Goal: Contribute content: Contribute content

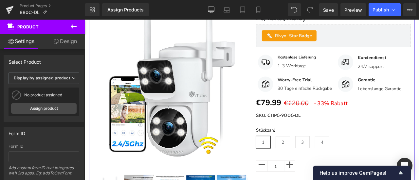
scroll to position [33, 0]
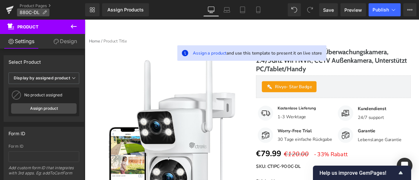
click at [45, 12] on icon at bounding box center [44, 12] width 5 height 5
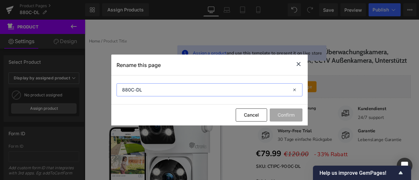
drag, startPoint x: 159, startPoint y: 92, endPoint x: 111, endPoint y: 94, distance: 48.5
click at [111, 94] on div "Rename this page 880C-DL Cancel Confirm" at bounding box center [209, 90] width 419 height 180
click at [296, 65] on icon at bounding box center [298, 64] width 8 height 8
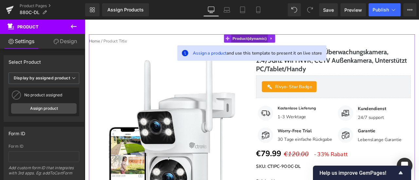
click at [283, 40] on span "Product" at bounding box center [280, 42] width 44 height 10
click at [266, 41] on span "Product" at bounding box center [280, 42] width 44 height 10
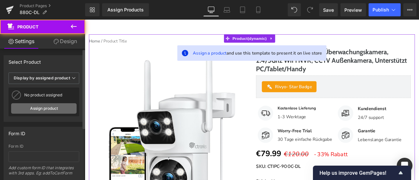
click at [57, 104] on link "Assign product" at bounding box center [43, 108] width 65 height 10
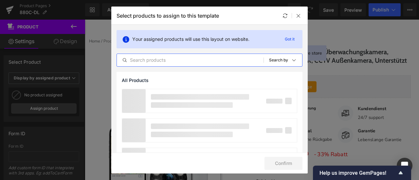
click at [155, 60] on input "text" at bounding box center [190, 60] width 147 height 8
paste input "Ctronics Dual-Lens PTZ Überwachungskamera, 2.4/5Ghz WiFi NVR, CCTV Außenkamera,…"
type input "Ctronics Dual-Lens PTZ Überwachungskamera, 2.4/5Ghz WiFi NVR, CCTV Außenkamera,…"
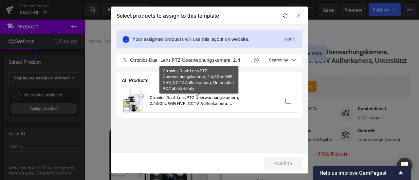
click at [193, 106] on div "Ctronics Dual-Lens PTZ Überwachungskamera, 2.4/5Ghz WiFi NVR, CCTV Außenkamera,…" at bounding box center [199, 101] width 98 height 12
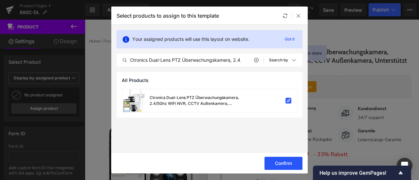
click at [285, 163] on button "Confirm" at bounding box center [283, 163] width 38 height 13
click at [278, 165] on button "Success" at bounding box center [279, 163] width 46 height 13
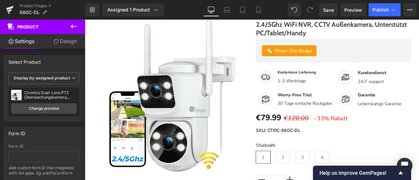
scroll to position [131, 0]
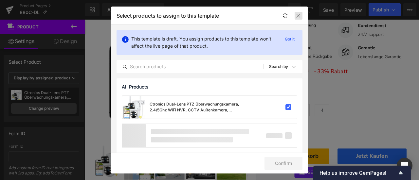
click at [298, 15] on icon at bounding box center [298, 15] width 5 height 5
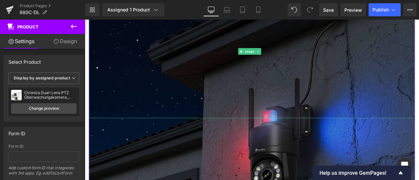
scroll to position [458, 0]
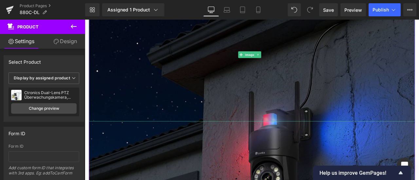
click at [181, 60] on img at bounding box center [283, 61] width 386 height 158
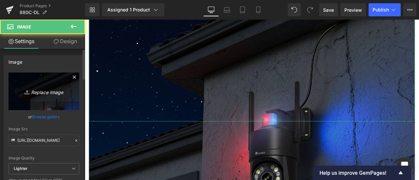
click at [51, 91] on icon "Replace Image" at bounding box center [44, 91] width 52 height 8
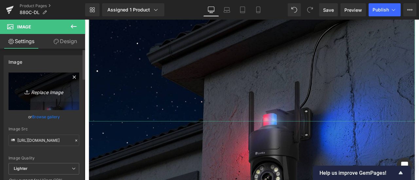
type input "C:\fakepath\1.jpg"
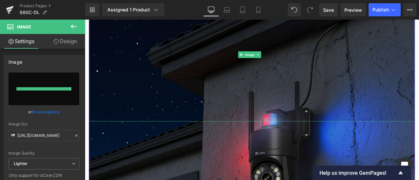
type input "[URL][DOMAIN_NAME]"
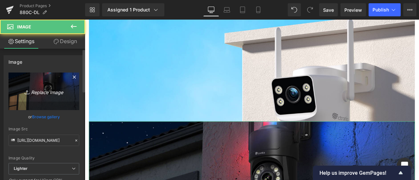
click at [35, 89] on icon "Replace Image" at bounding box center [44, 91] width 52 height 8
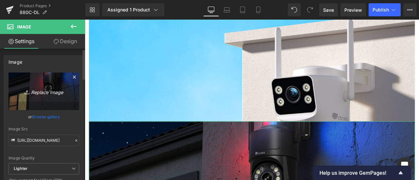
type input "C:\fakepath\1-拷贝.jpg"
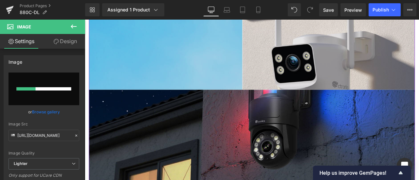
scroll to position [524, 0]
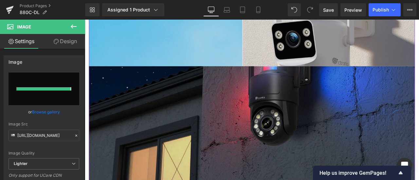
type input "[URL][DOMAIN_NAME]"
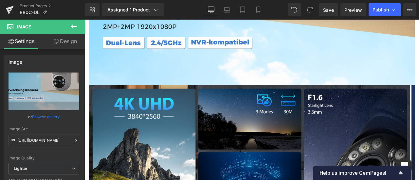
scroll to position [687, 0]
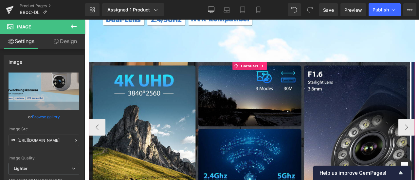
click at [295, 80] on link at bounding box center [296, 75] width 9 height 10
click at [300, 77] on icon at bounding box center [300, 74] width 5 height 5
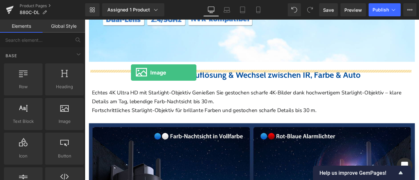
drag, startPoint x: 155, startPoint y: 136, endPoint x: 140, endPoint y: 82, distance: 56.1
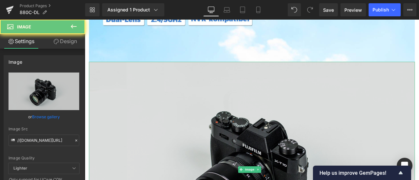
drag, startPoint x: 218, startPoint y: 120, endPoint x: 111, endPoint y: 114, distance: 106.8
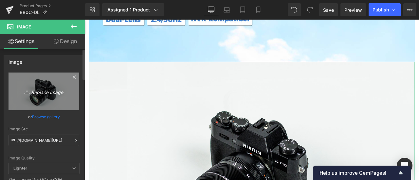
click at [48, 90] on icon "Replace Image" at bounding box center [44, 91] width 52 height 8
type input "C:\fakepath\2.jpg"
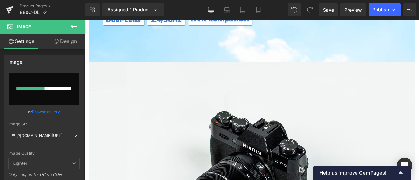
type input "[URL][DOMAIN_NAME]"
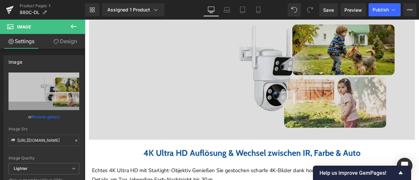
scroll to position [720, 0]
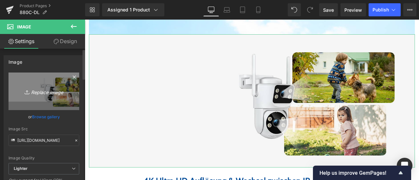
click at [48, 87] on link "Replace Image" at bounding box center [44, 92] width 71 height 38
type input "C:\fakepath\2-1.jpg"
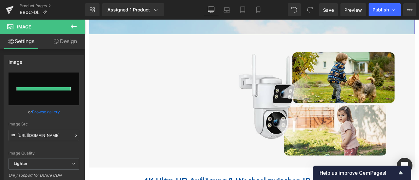
type input "[URL][DOMAIN_NAME]"
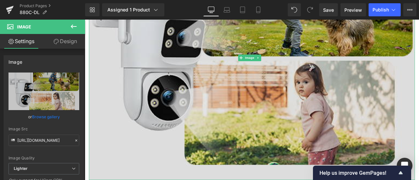
scroll to position [851, 0]
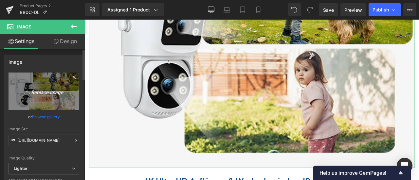
click at [27, 91] on icon at bounding box center [28, 92] width 7 height 7
type input "C:\fakepath\2.jpg"
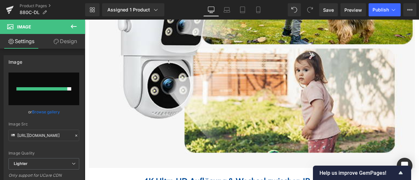
type input "[URL][DOMAIN_NAME]"
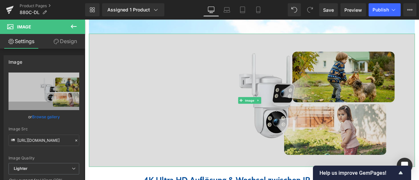
scroll to position [687, 0]
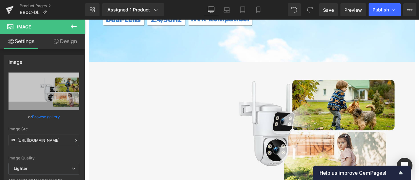
click at [70, 22] on button at bounding box center [73, 27] width 23 height 14
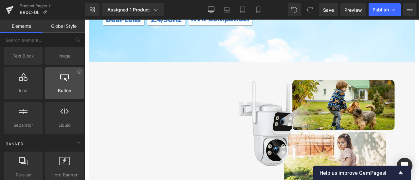
scroll to position [98, 0]
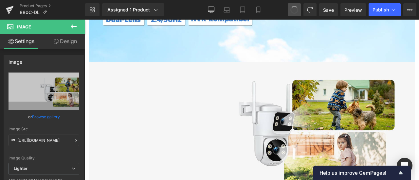
type input "//[DOMAIN_NAME][URL]"
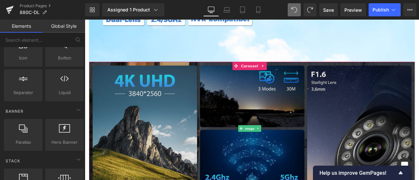
click at [248, 146] on img at bounding box center [283, 149] width 386 height 158
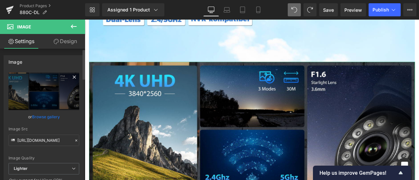
click at [72, 78] on icon at bounding box center [74, 77] width 8 height 8
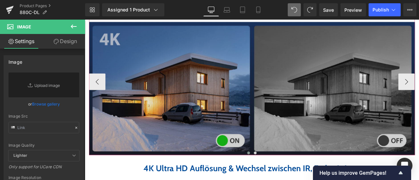
scroll to position [818, 0]
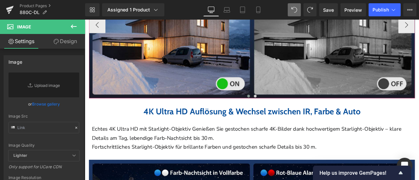
click at [275, 113] on div at bounding box center [283, 113] width 386 height 2
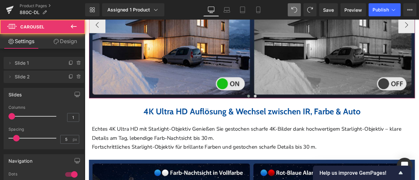
click at [277, 113] on div at bounding box center [283, 113] width 386 height 2
click at [277, 112] on span at bounding box center [278, 110] width 3 height 3
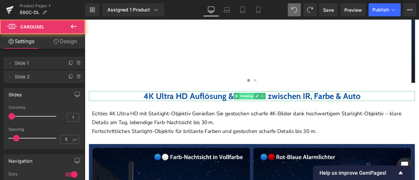
scroll to position [687, 0]
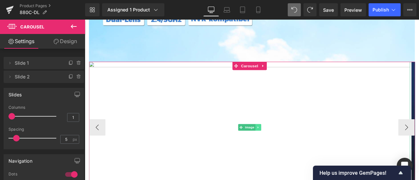
click at [292, 150] on icon at bounding box center [290, 148] width 4 height 4
click at [294, 150] on icon at bounding box center [294, 148] width 4 height 4
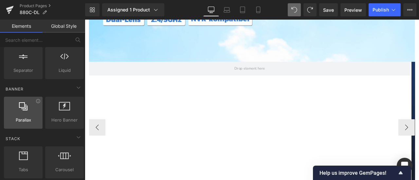
scroll to position [131, 0]
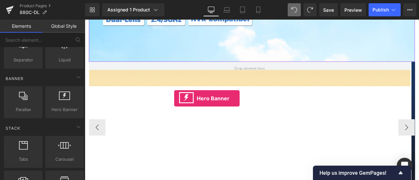
drag, startPoint x: 145, startPoint y: 123, endPoint x: 190, endPoint y: 113, distance: 46.5
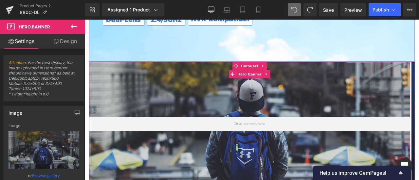
click at [300, 86] on icon at bounding box center [299, 84] width 1 height 3
click at [305, 87] on icon at bounding box center [304, 84] width 5 height 5
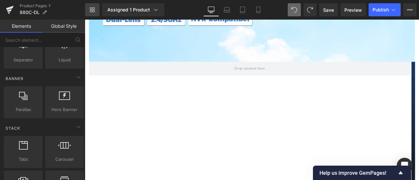
click at [93, 11] on icon at bounding box center [92, 9] width 5 height 5
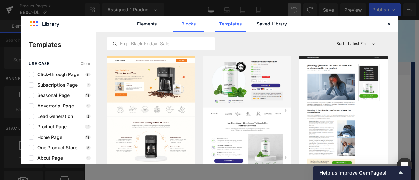
click at [182, 25] on link "Blocks" at bounding box center [188, 24] width 31 height 16
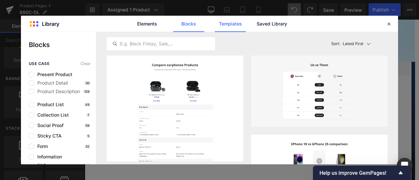
click at [218, 26] on link "Templates" at bounding box center [230, 24] width 31 height 16
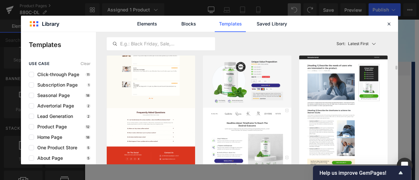
scroll to position [33, 0]
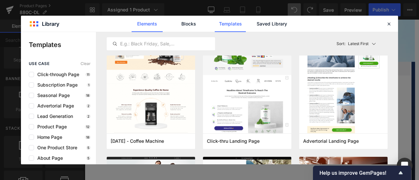
click at [151, 22] on link "Elements" at bounding box center [147, 24] width 31 height 16
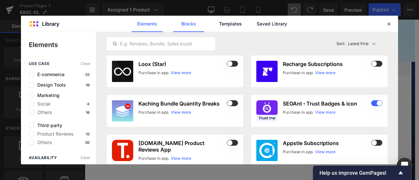
click at [191, 25] on link "Blocks" at bounding box center [188, 24] width 31 height 16
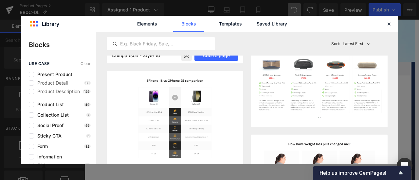
scroll to position [0, 0]
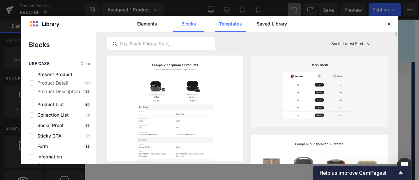
click at [232, 27] on link "Templates" at bounding box center [230, 24] width 31 height 16
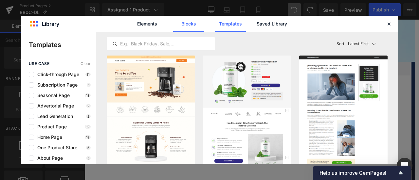
click at [189, 25] on link "Blocks" at bounding box center [188, 24] width 31 height 16
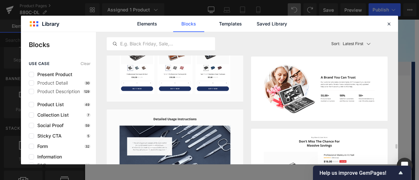
scroll to position [3239, 0]
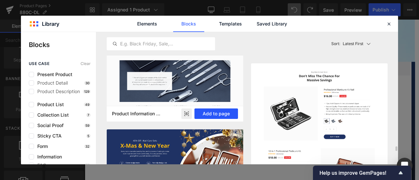
click at [208, 112] on button "Add to page" at bounding box center [216, 114] width 44 height 10
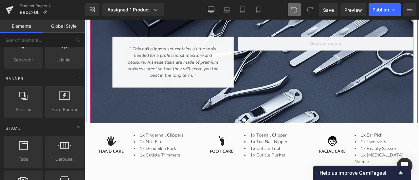
scroll to position [2904, 0]
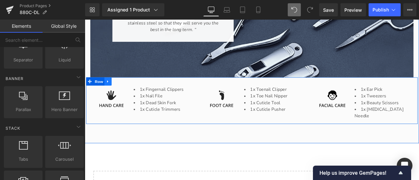
click at [111, 92] on icon at bounding box center [112, 93] width 5 height 5
click at [127, 95] on icon at bounding box center [129, 93] width 5 height 5
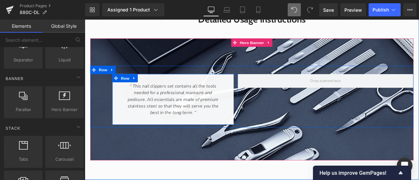
scroll to position [2741, 0]
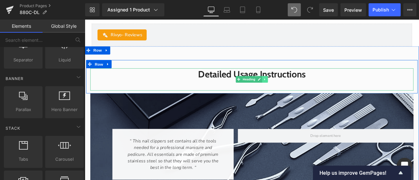
click at [296, 92] on icon at bounding box center [298, 91] width 4 height 4
click at [300, 92] on icon at bounding box center [302, 91] width 4 height 4
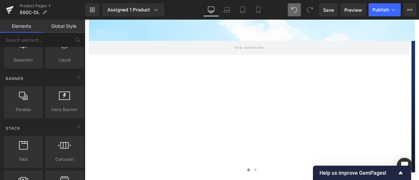
scroll to position [679, 0]
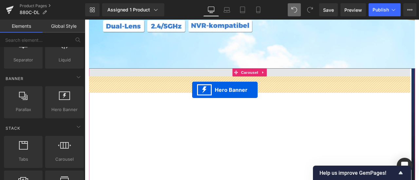
drag, startPoint x: 278, startPoint y: 102, endPoint x: 212, endPoint y: 103, distance: 66.4
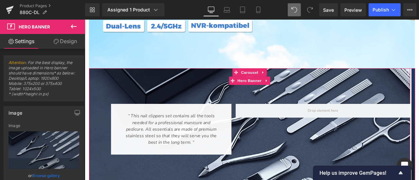
click at [185, 100] on div at bounding box center [280, 150] width 381 height 145
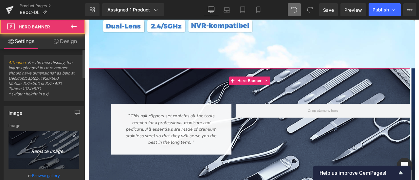
click at [39, 151] on icon "Replace Image" at bounding box center [44, 150] width 52 height 8
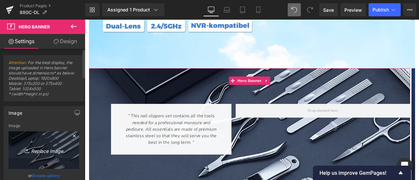
type input "C:\fakepath\2.jpg"
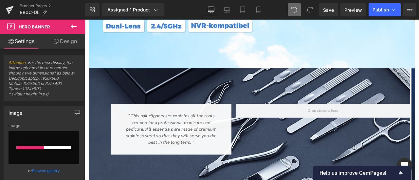
type input "[URL][DOMAIN_NAME]"
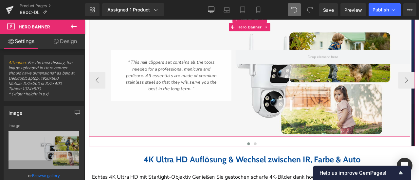
scroll to position [745, 0]
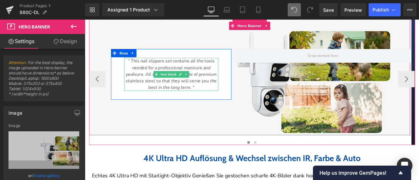
click at [149, 81] on icon "“ This nail clippers set contains all the tools needed for a professional manic…" at bounding box center [187, 84] width 108 height 39
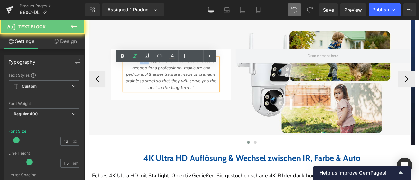
click at [149, 81] on icon "“ This nail clippers set contains all the tools needed for a professional manic…" at bounding box center [187, 84] width 108 height 39
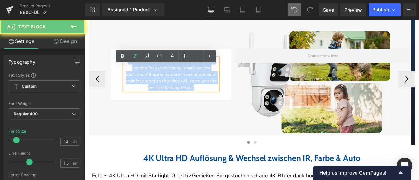
click at [149, 81] on icon "“ This nail clippers set contains all the tools needed for a professional manic…" at bounding box center [187, 84] width 108 height 39
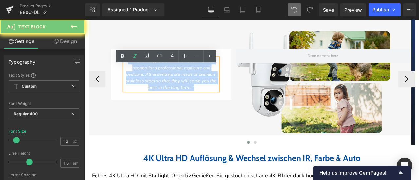
click at [149, 81] on icon "“ This nail clippers set contains all the tools needed for a professional manic…" at bounding box center [187, 84] width 108 height 39
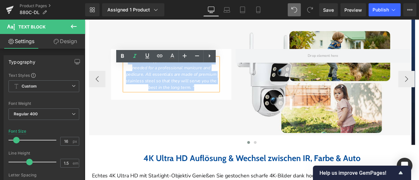
click at [129, 92] on div "“ This nail clippers set contains all the tools needed for a professional manic…" at bounding box center [187, 84] width 143 height 60
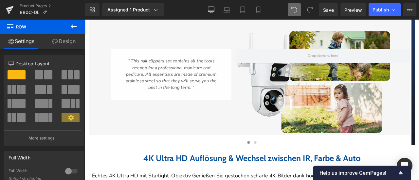
click at [71, 25] on icon at bounding box center [74, 27] width 8 height 8
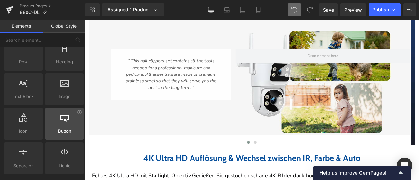
scroll to position [0, 0]
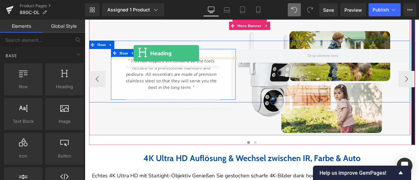
drag, startPoint x: 145, startPoint y: 101, endPoint x: 143, endPoint y: 60, distance: 41.6
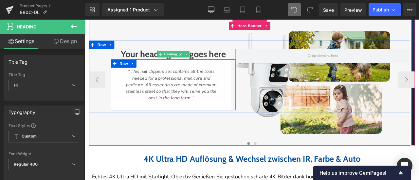
click at [193, 67] on h1 "Your heading text goes here" at bounding box center [190, 60] width 148 height 12
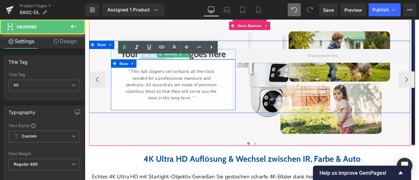
click at [193, 67] on h1 "Your heading text goes here" at bounding box center [190, 60] width 148 height 12
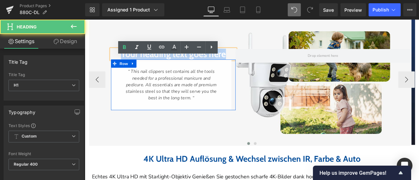
click at [193, 67] on h1 "Your heading text goes here" at bounding box center [190, 60] width 148 height 12
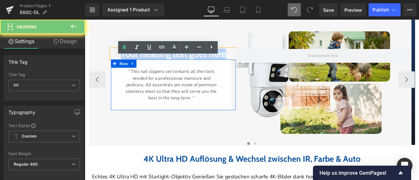
paste div
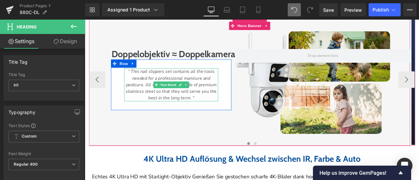
click at [170, 105] on icon "“ This nail clippers set contains all the tools needed for a professional manic…" at bounding box center [187, 97] width 108 height 39
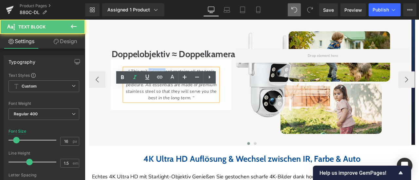
click at [170, 105] on icon "“ This nail clippers set contains all the tools needed for a professional manic…" at bounding box center [187, 97] width 108 height 39
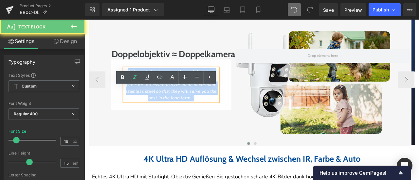
click at [170, 105] on icon "“ This nail clippers set contains all the tools needed for a professional manic…" at bounding box center [187, 97] width 108 height 39
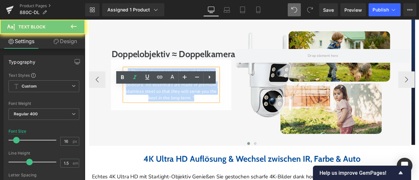
click at [170, 105] on icon "“ This nail clippers set contains all the tools needed for a professional manic…" at bounding box center [187, 97] width 108 height 39
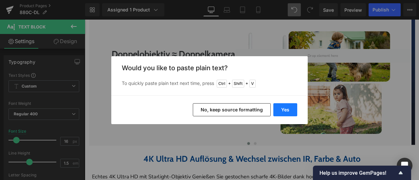
click at [276, 111] on button "Yes" at bounding box center [285, 109] width 24 height 13
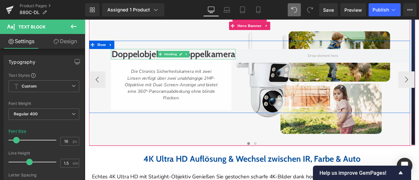
click at [169, 67] on h1 "Doppelobjektiv ≈ Doppelkamera" at bounding box center [190, 60] width 148 height 12
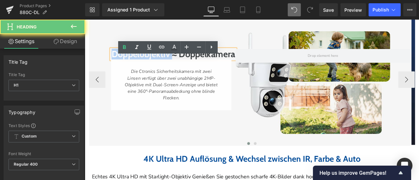
click at [169, 67] on h1 "Doppelobjektiv ≈ Doppelkamera" at bounding box center [190, 60] width 148 height 12
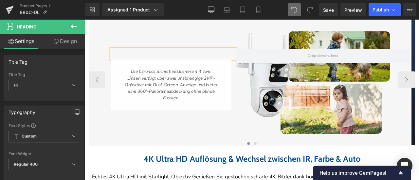
click at [106, 78] on div "Heading Die Ctronics Sicherheitskamera mit zwei Linsen verfügt über zwei unabhä…" at bounding box center [280, 87] width 381 height 86
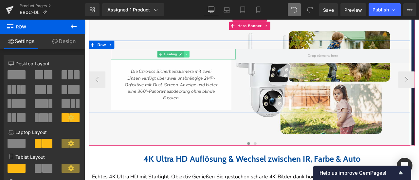
click at [208, 64] on link at bounding box center [205, 61] width 7 height 8
click at [210, 62] on icon at bounding box center [209, 61] width 4 height 4
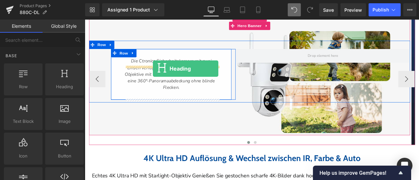
drag, startPoint x: 146, startPoint y: 105, endPoint x: 165, endPoint y: 78, distance: 33.8
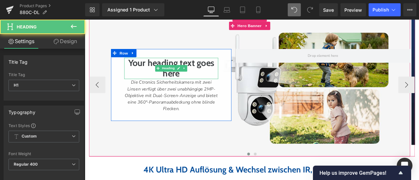
click at [173, 79] on h1 "Your heading text goes here" at bounding box center [187, 77] width 111 height 25
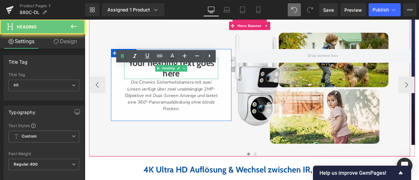
click at [173, 79] on h1 "Your heading text goes here" at bounding box center [187, 77] width 111 height 25
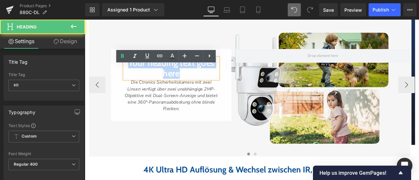
click at [173, 79] on h1 "Your heading text goes here" at bounding box center [187, 77] width 111 height 25
paste div
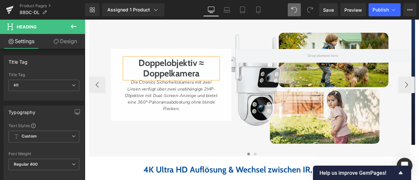
click at [206, 81] on h1 "Doppelobjektiv ≈ Doppelkamera" at bounding box center [187, 77] width 111 height 25
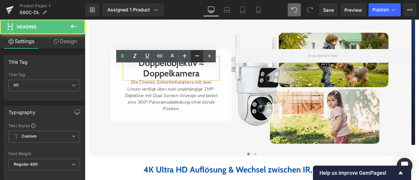
click at [195, 58] on icon at bounding box center [197, 56] width 8 height 8
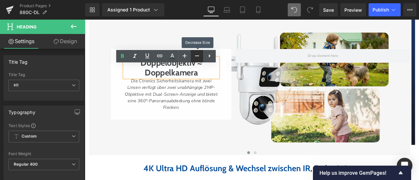
click at [195, 58] on icon at bounding box center [197, 56] width 8 height 8
type input "28"
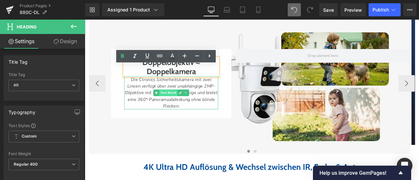
click at [193, 110] on span "Text Block" at bounding box center [184, 106] width 22 height 8
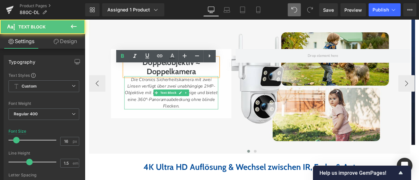
click at [198, 105] on icon "Die Ctronics Sicherheitskamera mit zwei Linsen verfügt über zwei unabhängige 2M…" at bounding box center [187, 106] width 110 height 39
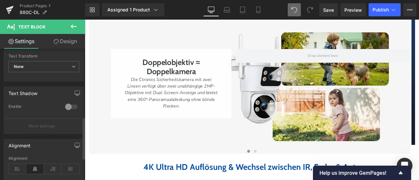
scroll to position [229, 0]
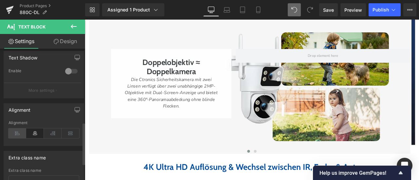
click at [19, 131] on icon at bounding box center [18, 134] width 18 height 10
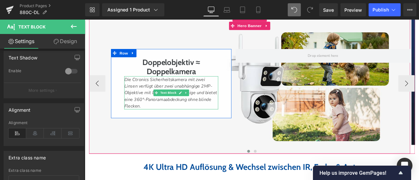
click at [191, 107] on icon "Die Ctronics Sicherheitskamera mit zwei Linsen verfügt über zwei unabhängige 2M…" at bounding box center [187, 106] width 110 height 39
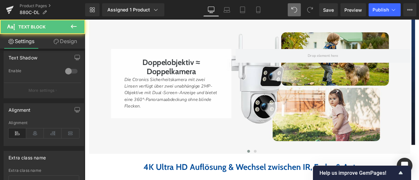
click at [61, 42] on link "Design" at bounding box center [65, 41] width 43 height 15
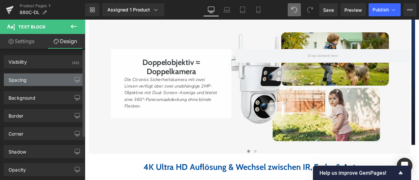
click at [35, 80] on div "Spacing" at bounding box center [44, 80] width 80 height 12
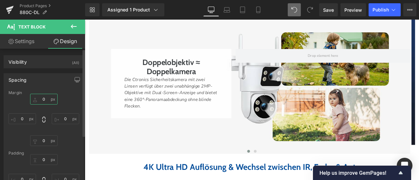
click at [44, 99] on input "0" at bounding box center [43, 99] width 27 height 11
type input "7"
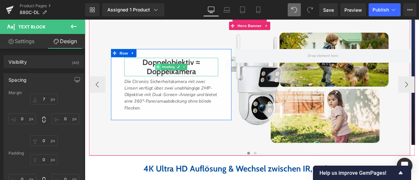
click at [172, 78] on icon at bounding box center [172, 76] width 4 height 4
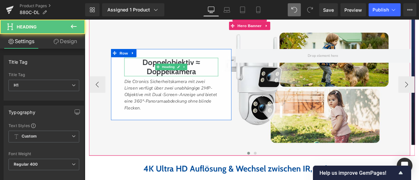
click at [163, 80] on h1 "Doppelobjektiv ≈ Doppelkamera" at bounding box center [187, 76] width 111 height 22
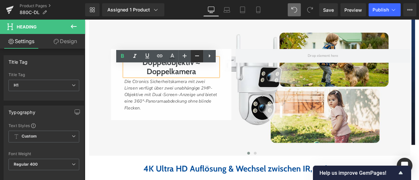
click at [192, 57] on link at bounding box center [197, 56] width 12 height 12
type input "26"
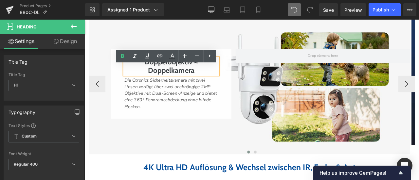
click at [121, 101] on div "Doppelobjektiv ≈ Doppelkamera Heading Die Ctronics Sicherheitskamera mit zwei L…" at bounding box center [187, 95] width 143 height 83
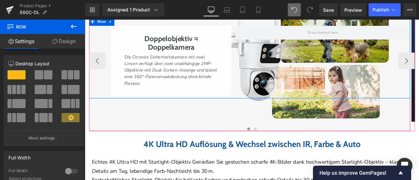
scroll to position [843, 0]
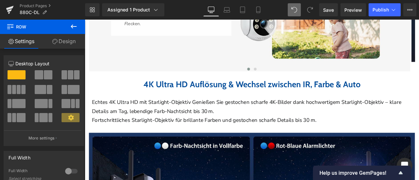
click at [191, 103] on b "4K Ultra HD Auflösung & Wechsel zwischen IR, Farbe & Auto" at bounding box center [282, 97] width 257 height 12
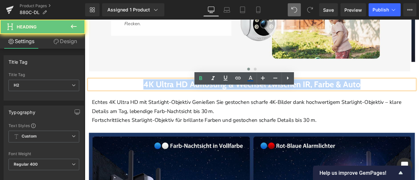
click at [191, 103] on b "4K Ultra HD Auflösung & Wechsel zwischen IR, Farbe & Auto" at bounding box center [282, 97] width 257 height 12
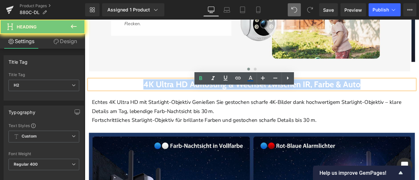
paste div
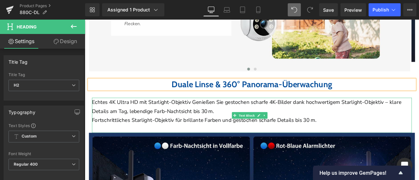
click at [194, 127] on p "Echtes 4K Ultra HD mit Starlight-Objektiv Genießen Sie gestochen scharfe 4K-Bil…" at bounding box center [282, 123] width 379 height 21
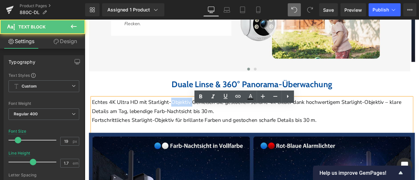
click at [194, 127] on p "Echtes 4K Ultra HD mit Starlight-Objektiv Genießen Sie gestochen scharfe 4K-Bil…" at bounding box center [282, 123] width 379 height 21
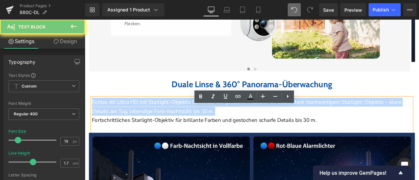
click at [194, 127] on p "Echtes 4K Ultra HD mit Starlight-Objektiv Genießen Sie gestochen scharfe 4K-Bil…" at bounding box center [282, 123] width 379 height 21
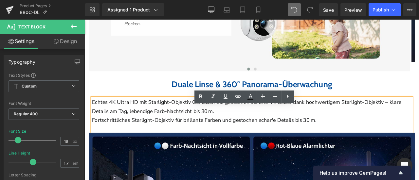
click at [359, 144] on p "Fortschrittliches Starlight-Objektiv für brillante Farben und gestochen scharfe…" at bounding box center [282, 139] width 379 height 10
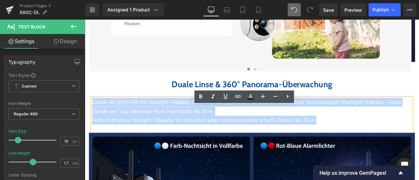
drag, startPoint x: 378, startPoint y: 151, endPoint x: 94, endPoint y: 130, distance: 284.8
click at [94, 130] on div "Echtes 4K Ultra HD mit Starlight-Objektiv Genießen Sie gestochen scharfe 4K-Bil…" at bounding box center [282, 134] width 379 height 42
paste div
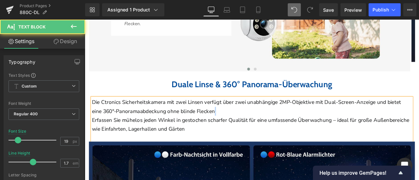
drag, startPoint x: 267, startPoint y: 140, endPoint x: 271, endPoint y: 140, distance: 3.9
click at [271, 134] on p "Die Ctronics Sicherheitskamera mit zwei Linsen verfügt über zwei unabhängige 2M…" at bounding box center [282, 123] width 379 height 21
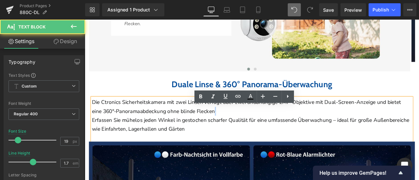
copy p "."
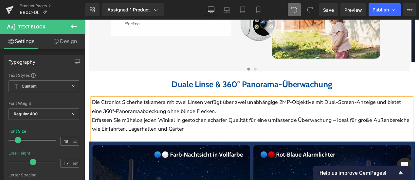
click at [268, 155] on p "Erfassen Sie mühelos jeden Winkel in gestochen scharfer Qualität für eine umfas…" at bounding box center [282, 144] width 379 height 21
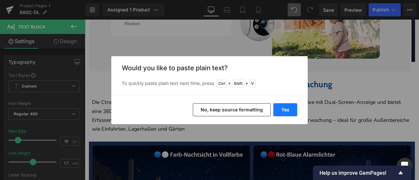
click at [282, 113] on button "Yes" at bounding box center [285, 109] width 24 height 13
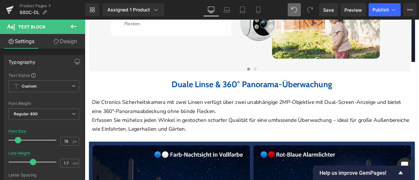
scroll to position [745, 0]
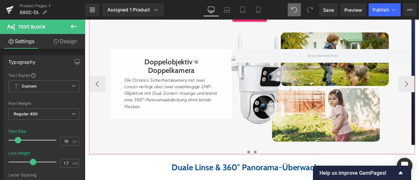
click at [286, 180] on button at bounding box center [287, 176] width 8 height 7
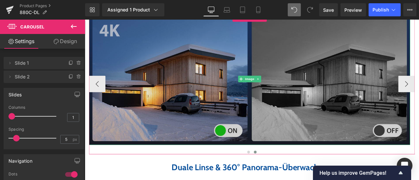
click at [210, 115] on img at bounding box center [280, 90] width 381 height 156
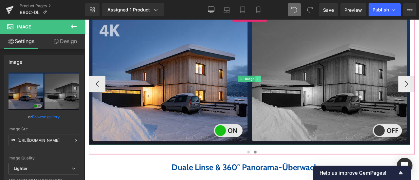
click at [292, 92] on icon at bounding box center [290, 90] width 4 height 4
click at [294, 94] on link at bounding box center [293, 90] width 7 height 8
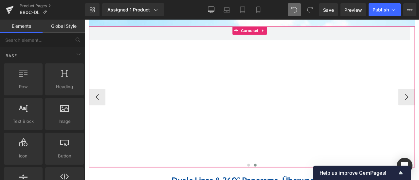
scroll to position [712, 0]
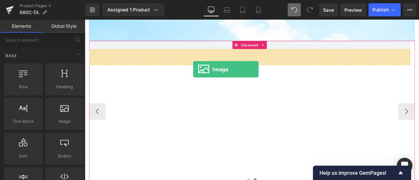
drag, startPoint x: 148, startPoint y: 135, endPoint x: 213, endPoint y: 79, distance: 85.8
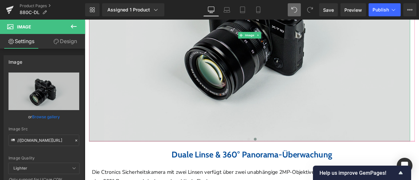
scroll to position [876, 0]
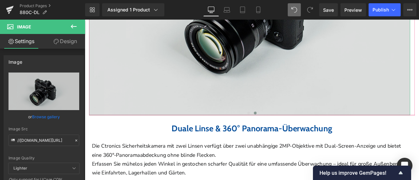
click at [231, 63] on img at bounding box center [280, 7] width 381 height 252
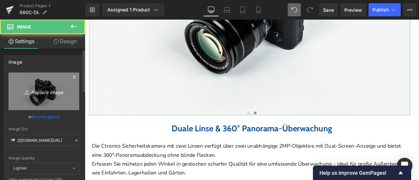
click at [44, 92] on icon "Replace Image" at bounding box center [44, 91] width 52 height 8
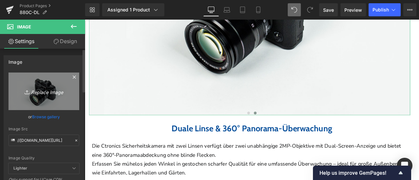
type input "C:\fakepath\10.jpg"
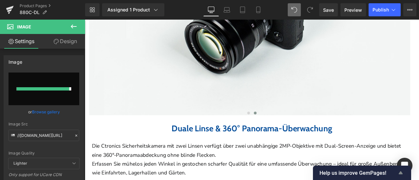
type input "[URL][DOMAIN_NAME]"
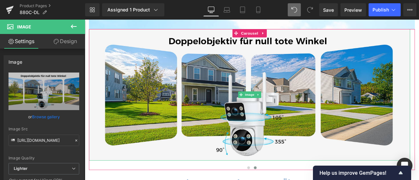
scroll to position [777, 0]
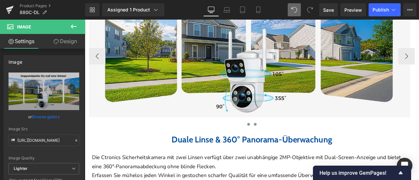
click at [277, 146] on span at bounding box center [278, 143] width 3 height 3
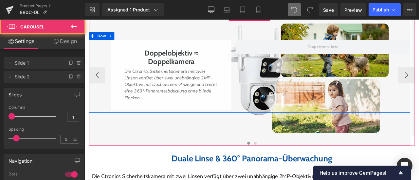
scroll to position [745, 0]
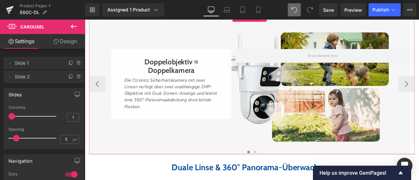
click at [296, 19] on icon at bounding box center [296, 16] width 5 height 5
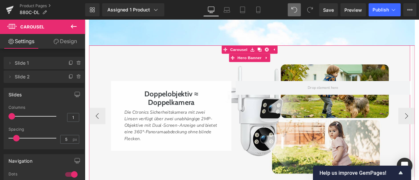
scroll to position [679, 0]
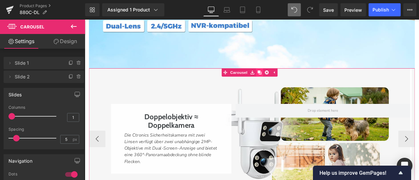
click at [292, 85] on icon at bounding box center [292, 82] width 5 height 5
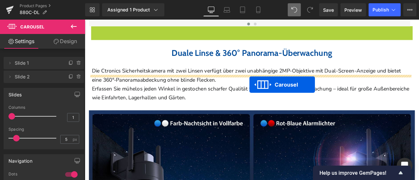
scroll to position [929, 0]
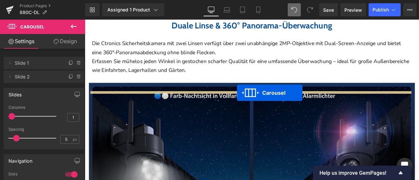
drag, startPoint x: 278, startPoint y: 44, endPoint x: 265, endPoint y: 106, distance: 64.1
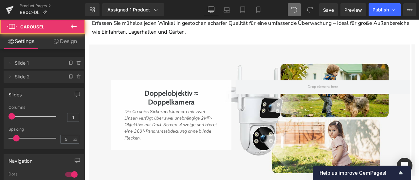
scroll to position [1076, 0]
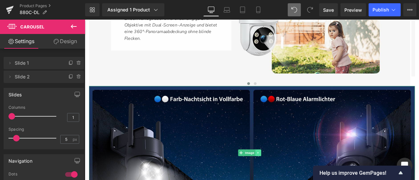
click at [291, 180] on icon at bounding box center [290, 178] width 4 height 4
click at [294, 179] on icon at bounding box center [294, 178] width 4 height 4
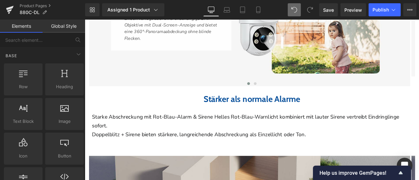
scroll to position [978, 0]
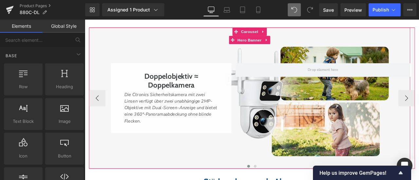
click at [201, 61] on div at bounding box center [280, 112] width 381 height 167
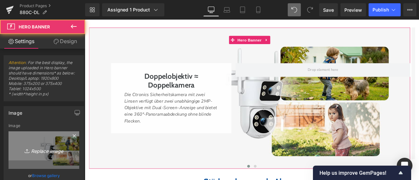
click at [41, 149] on icon "Replace Image" at bounding box center [44, 150] width 52 height 8
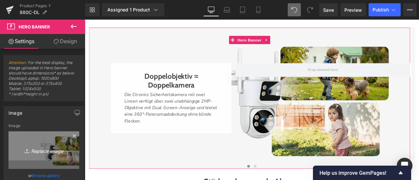
type input "C:\fakepath\3.jpg"
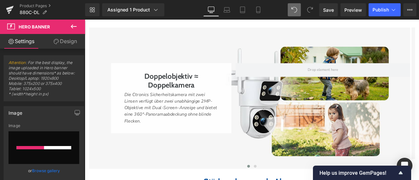
type input "[URL][DOMAIN_NAME]"
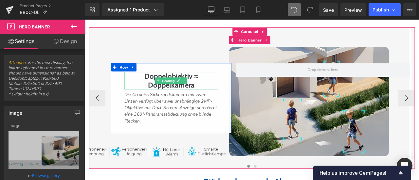
click at [156, 98] on h1 "Doppelobjektiv ≈ Doppelkamera" at bounding box center [187, 92] width 111 height 20
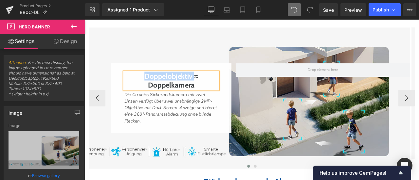
click at [156, 98] on h1 "Doppelobjektiv ≈ Doppelkamera" at bounding box center [187, 92] width 111 height 20
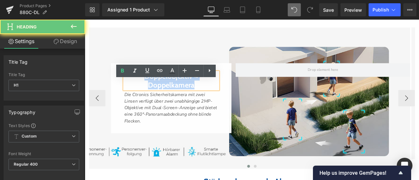
click at [156, 98] on h1 "Doppelobjektiv ≈ Doppelkamera" at bounding box center [187, 92] width 111 height 20
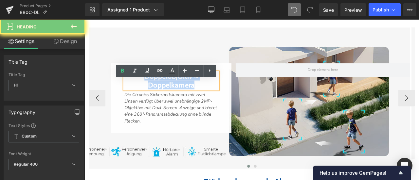
paste div
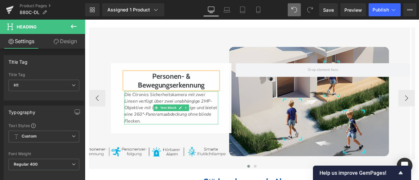
click at [147, 125] on icon "Die Ctronics Sicherheitskamera mit zwei Linsen verfügt über zwei unabhängige 2M…" at bounding box center [187, 124] width 110 height 39
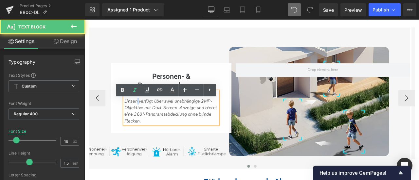
click at [147, 125] on icon "Die Ctronics Sicherheitskamera mit zwei Linsen verfügt über zwei unabhängige 2M…" at bounding box center [187, 124] width 110 height 39
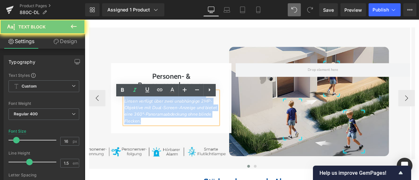
click at [147, 125] on icon "Die Ctronics Sicherheitskamera mit zwei Linsen verfügt über zwei unabhängige 2M…" at bounding box center [187, 124] width 110 height 39
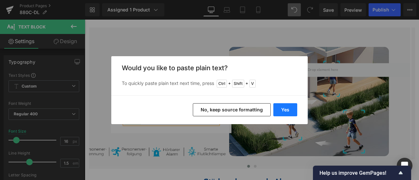
click at [277, 111] on button "Yes" at bounding box center [285, 109] width 24 height 13
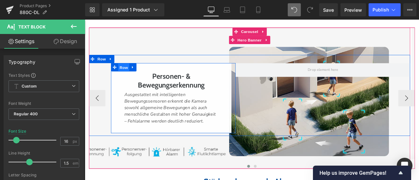
click at [131, 81] on span "Row" at bounding box center [130, 77] width 13 height 10
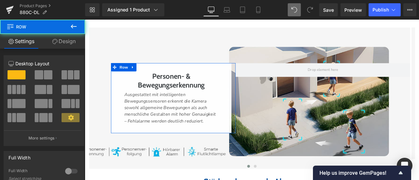
click at [66, 43] on link "Design" at bounding box center [64, 41] width 43 height 15
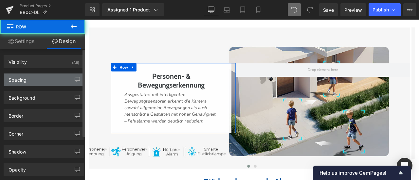
type input "0"
type input "15"
type input "0"
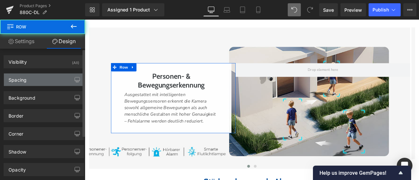
type input "0"
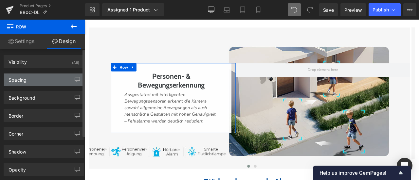
click at [33, 79] on div "Spacing" at bounding box center [44, 80] width 80 height 12
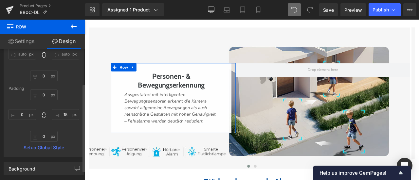
scroll to position [65, 0]
click at [66, 114] on input "15" at bounding box center [65, 114] width 27 height 11
type input "1"
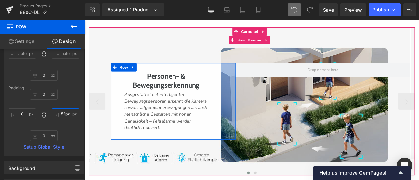
type input "53px"
drag, startPoint x: 262, startPoint y: 108, endPoint x: 245, endPoint y: 108, distance: 17.0
click at [245, 108] on div "Personen- & Bewegungserkennung Heading Ausgestattet mit intelligenten Bewegungs…" at bounding box center [190, 116] width 148 height 91
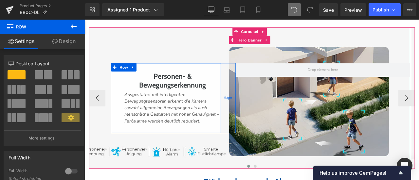
drag, startPoint x: 244, startPoint y: 104, endPoint x: 259, endPoint y: 105, distance: 15.5
click at [259, 105] on div "Personen- & Bewegungserkennung Heading Ausgestattet mit intelligenten Bewegungs…" at bounding box center [190, 112] width 148 height 83
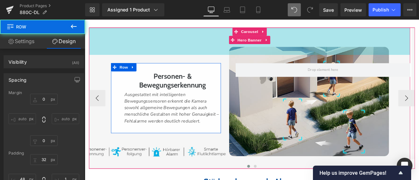
click at [237, 62] on div "99px" at bounding box center [280, 45] width 381 height 32
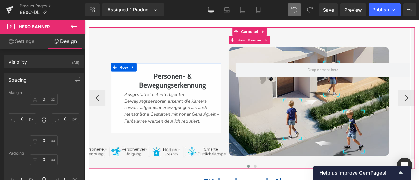
type input "0px"
type input "99px"
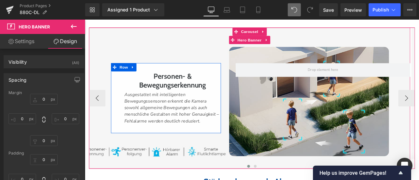
type input "0px"
type input "119px"
type input "0px"
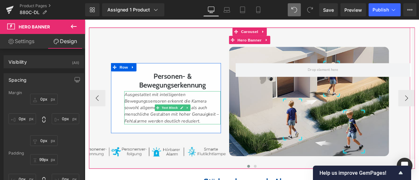
click at [229, 135] on icon "Ausgestattet mit intelligenten Bewegungssensoren erkennt die Kamera sowohl allg…" at bounding box center [188, 124] width 112 height 39
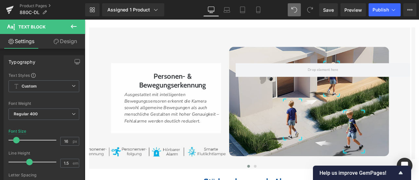
click at [65, 44] on link "Design" at bounding box center [65, 41] width 43 height 15
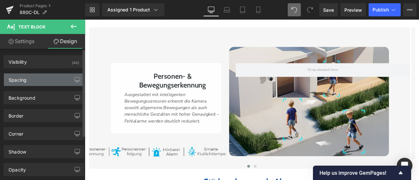
click at [42, 77] on div "Spacing" at bounding box center [44, 80] width 80 height 12
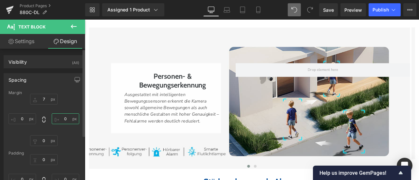
click at [66, 120] on input "0" at bounding box center [65, 119] width 27 height 11
type input "5"
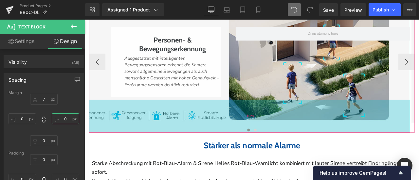
scroll to position [1011, 0]
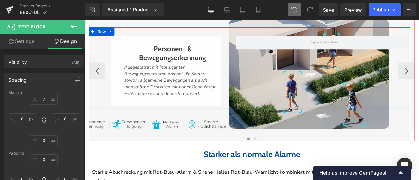
click at [229, 29] on div "99px" at bounding box center [280, 12] width 381 height 32
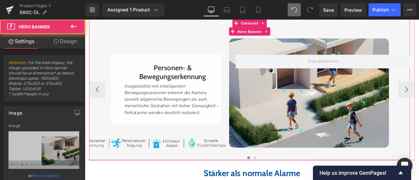
scroll to position [978, 0]
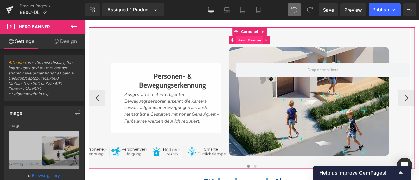
click at [271, 49] on span "Hero Banner" at bounding box center [280, 44] width 32 height 10
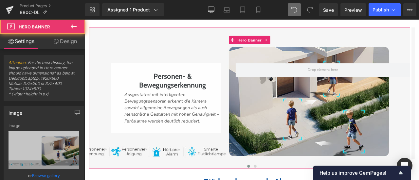
click at [66, 43] on link "Design" at bounding box center [65, 41] width 43 height 15
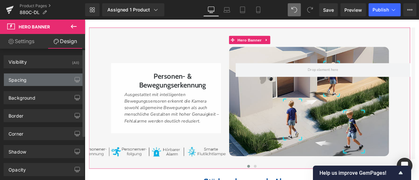
click at [32, 75] on div "Spacing" at bounding box center [44, 80] width 80 height 12
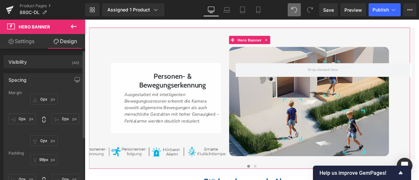
scroll to position [33, 0]
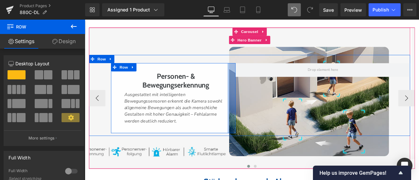
drag, startPoint x: 251, startPoint y: 122, endPoint x: 259, endPoint y: 122, distance: 7.9
click at [259, 122] on div at bounding box center [258, 112] width 9 height 83
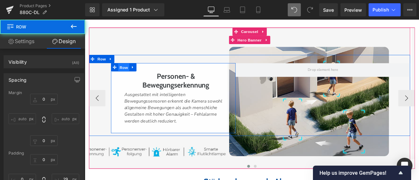
click at [132, 81] on span "Row" at bounding box center [130, 77] width 13 height 10
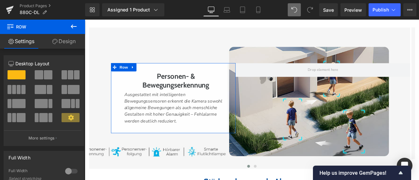
click at [65, 40] on link "Design" at bounding box center [64, 41] width 43 height 15
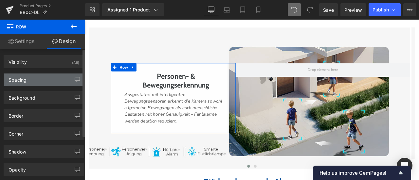
type input "0"
type input "29"
type input "0"
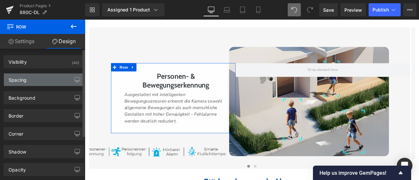
type input "0"
click at [33, 79] on div "Spacing" at bounding box center [44, 80] width 80 height 12
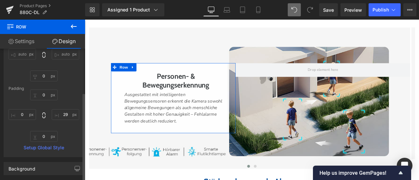
scroll to position [65, 0]
click at [63, 111] on input "29" at bounding box center [65, 114] width 27 height 11
type input "-"
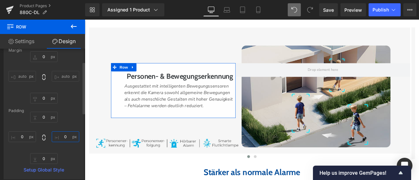
scroll to position [33, 0]
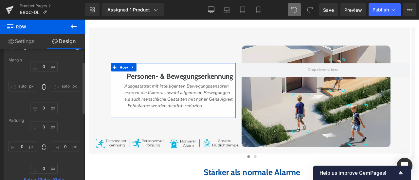
click at [63, 84] on input "auto" at bounding box center [65, 86] width 27 height 11
click at [66, 96] on div "0px 0 auto auto 0px 0 auto auto" at bounding box center [44, 87] width 71 height 52
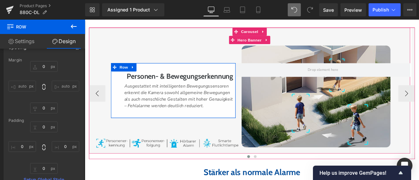
click at [128, 125] on div "Personen- & Bewegungserkennung Heading Ausgestattet mit intelligenten Bewegungs…" at bounding box center [190, 103] width 148 height 65
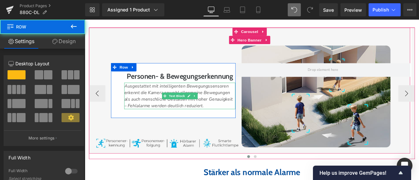
click at [136, 126] on icon "Ausgestattet mit intelligenten Bewegungssensoren erkennt die Kamera sowohl allg…" at bounding box center [196, 110] width 129 height 31
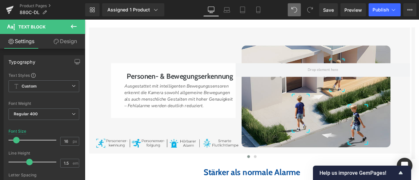
click at [70, 43] on link "Design" at bounding box center [65, 41] width 43 height 15
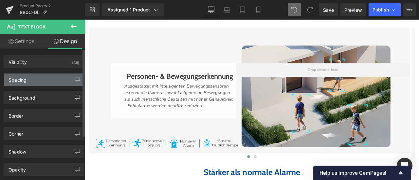
click at [41, 81] on div "Spacing" at bounding box center [44, 80] width 80 height 12
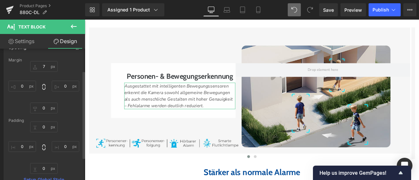
scroll to position [0, 0]
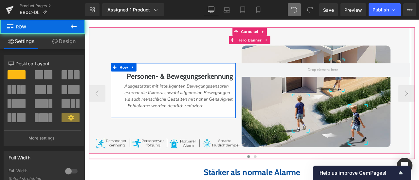
click at [130, 128] on div "Personen- & Bewegungserkennung Heading Ausgestattet mit intelligenten Bewegungs…" at bounding box center [190, 103] width 148 height 65
click at [125, 127] on div "Personen- & Bewegungserkennung Heading Ausgestattet mit intelligenten Bewegungs…" at bounding box center [190, 103] width 148 height 65
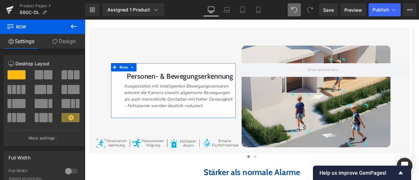
click at [69, 44] on link "Design" at bounding box center [64, 41] width 43 height 15
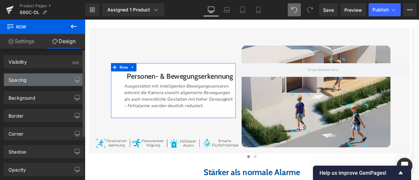
click at [38, 80] on div "Spacing" at bounding box center [44, 80] width 80 height 12
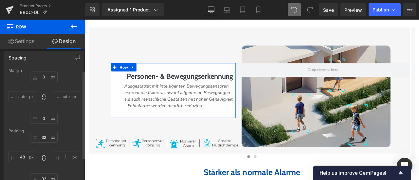
scroll to position [33, 0]
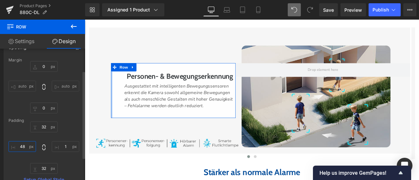
click at [27, 146] on input "48" at bounding box center [22, 146] width 27 height 11
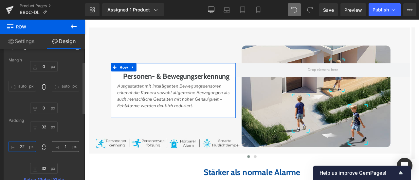
type input "22"
click at [62, 146] on input "1" at bounding box center [65, 146] width 27 height 11
type input "22"
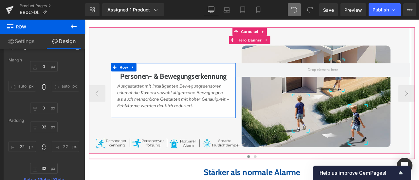
click at [158, 123] on icon "Ausgestattet mit intelligenten Bewegungssensoren erkennt die Kamera sowohl allg…" at bounding box center [189, 110] width 133 height 31
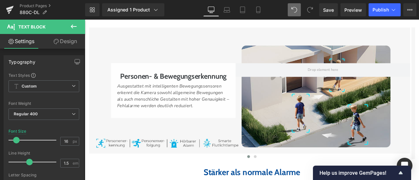
click at [65, 40] on link "Design" at bounding box center [65, 41] width 43 height 15
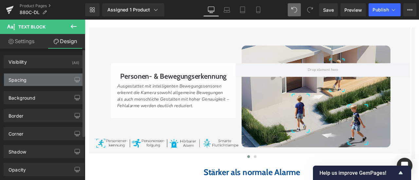
click at [34, 80] on div "Spacing" at bounding box center [44, 80] width 80 height 12
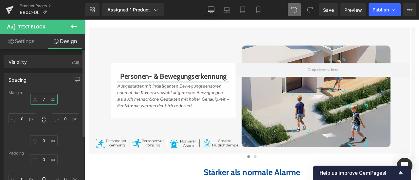
click at [44, 98] on input "7" at bounding box center [43, 99] width 27 height 11
type input "9"
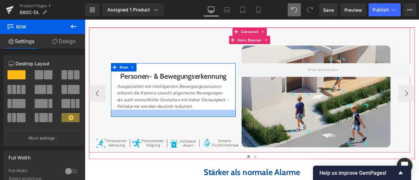
click at [186, 135] on div at bounding box center [190, 131] width 148 height 9
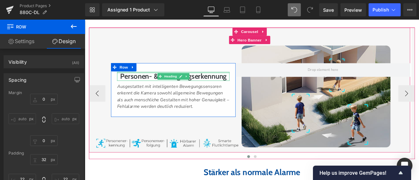
click at [162, 92] on h1 "Personen- & Bewegungserkennung" at bounding box center [189, 87] width 133 height 10
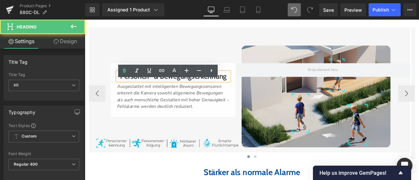
click at [110, 99] on div "Personen- & Bewegungserkennung Heading Ausgestattet mit intelligenten Bewegungs…" at bounding box center [280, 100] width 381 height 77
